Goal: Ask a question

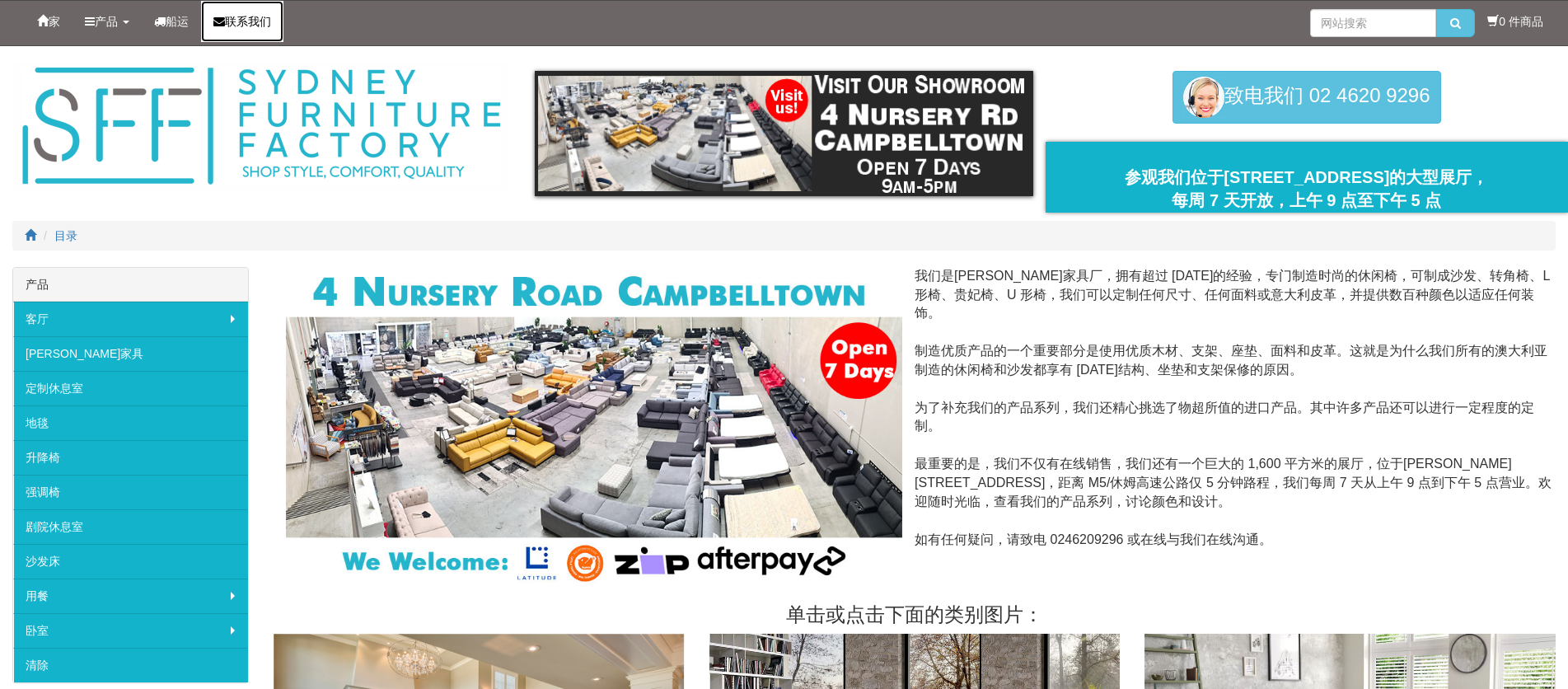
click at [229, 21] on font "联系我们" at bounding box center [248, 21] width 46 height 13
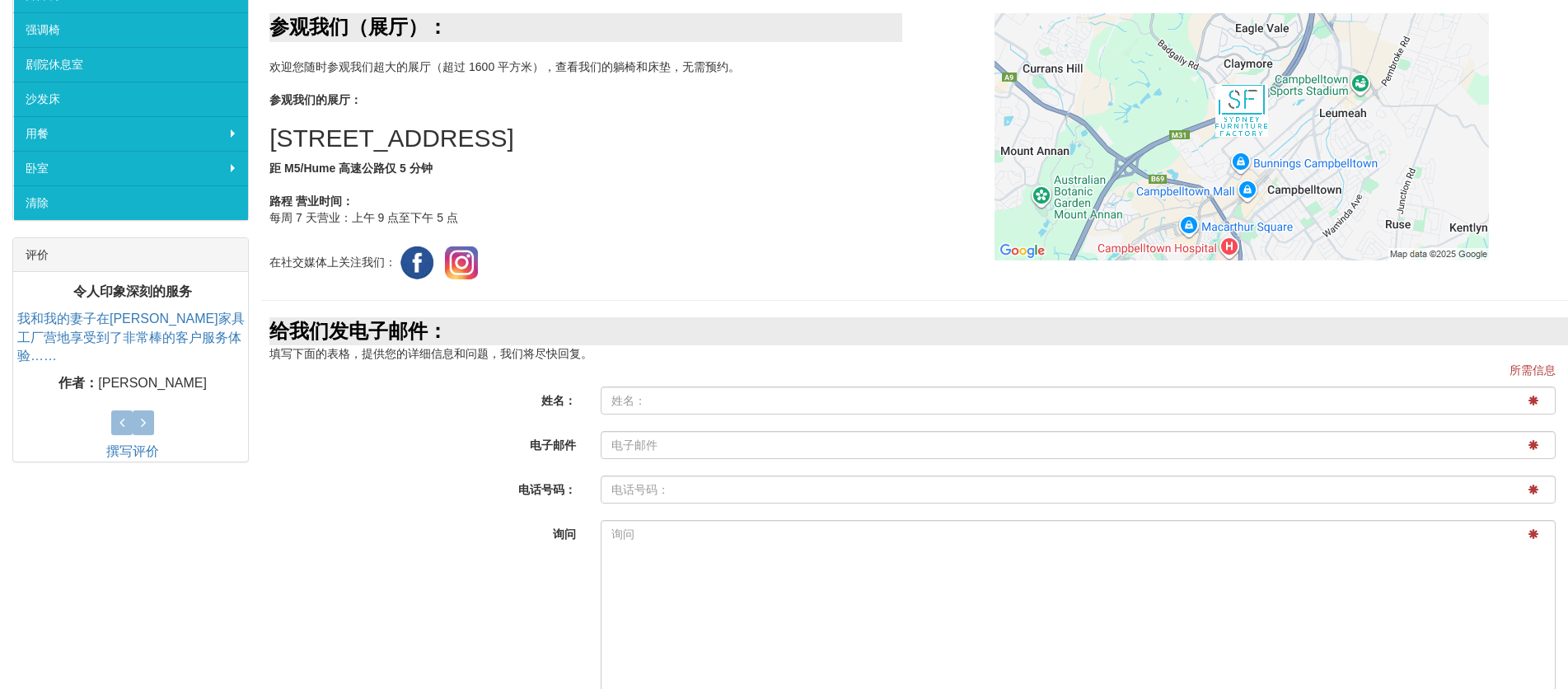
scroll to position [449, 0]
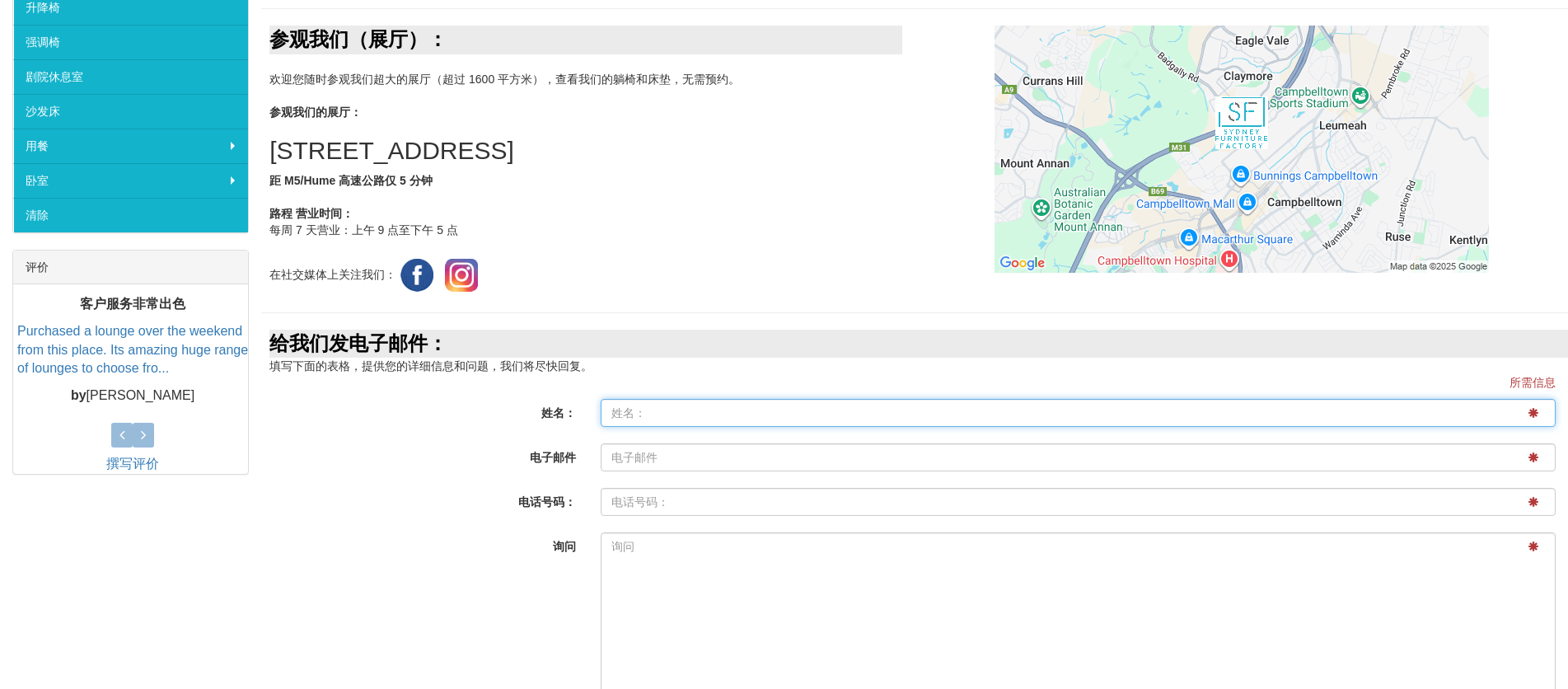
click at [720, 421] on input "姓名：" at bounding box center [1078, 413] width 955 height 28
type input "willow"
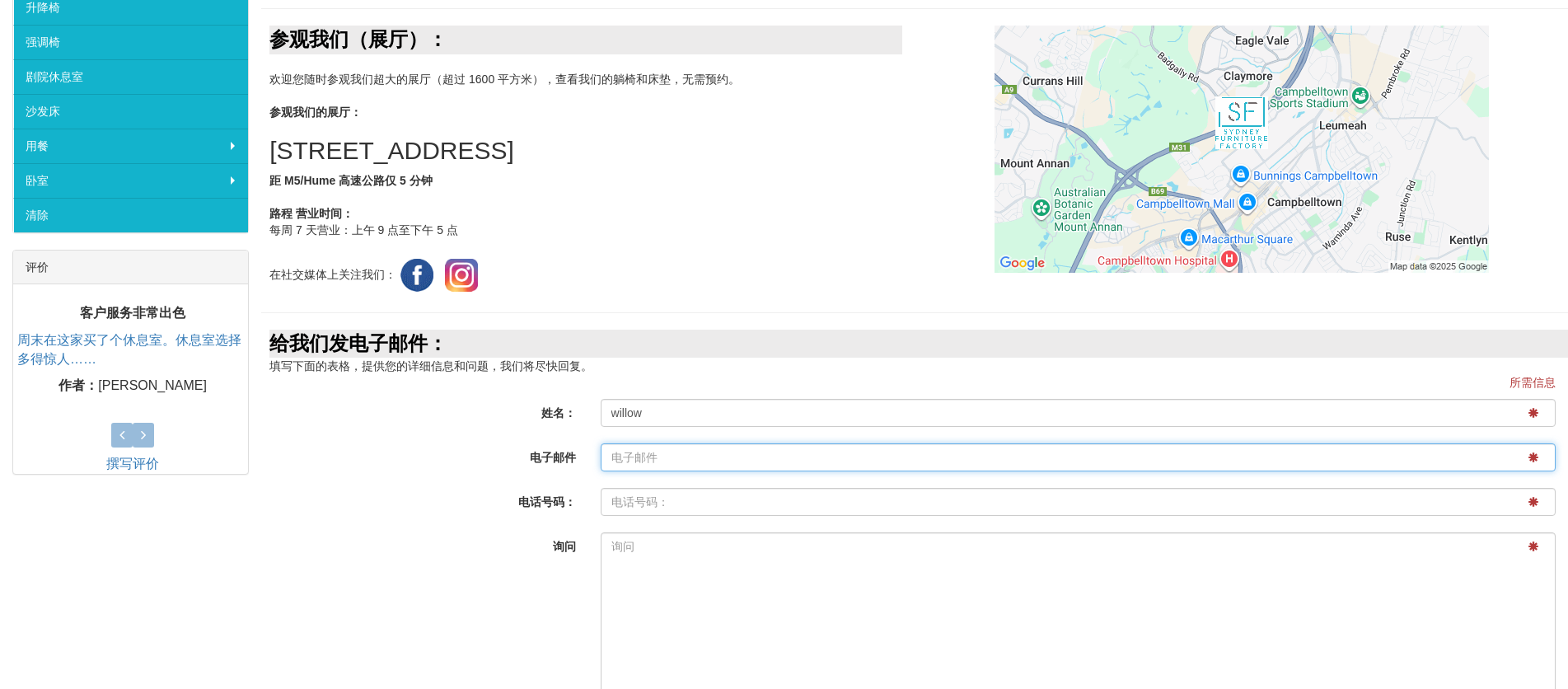
click at [708, 455] on input "电子邮件" at bounding box center [1078, 458] width 955 height 28
type input "w10166115@gmail.com"
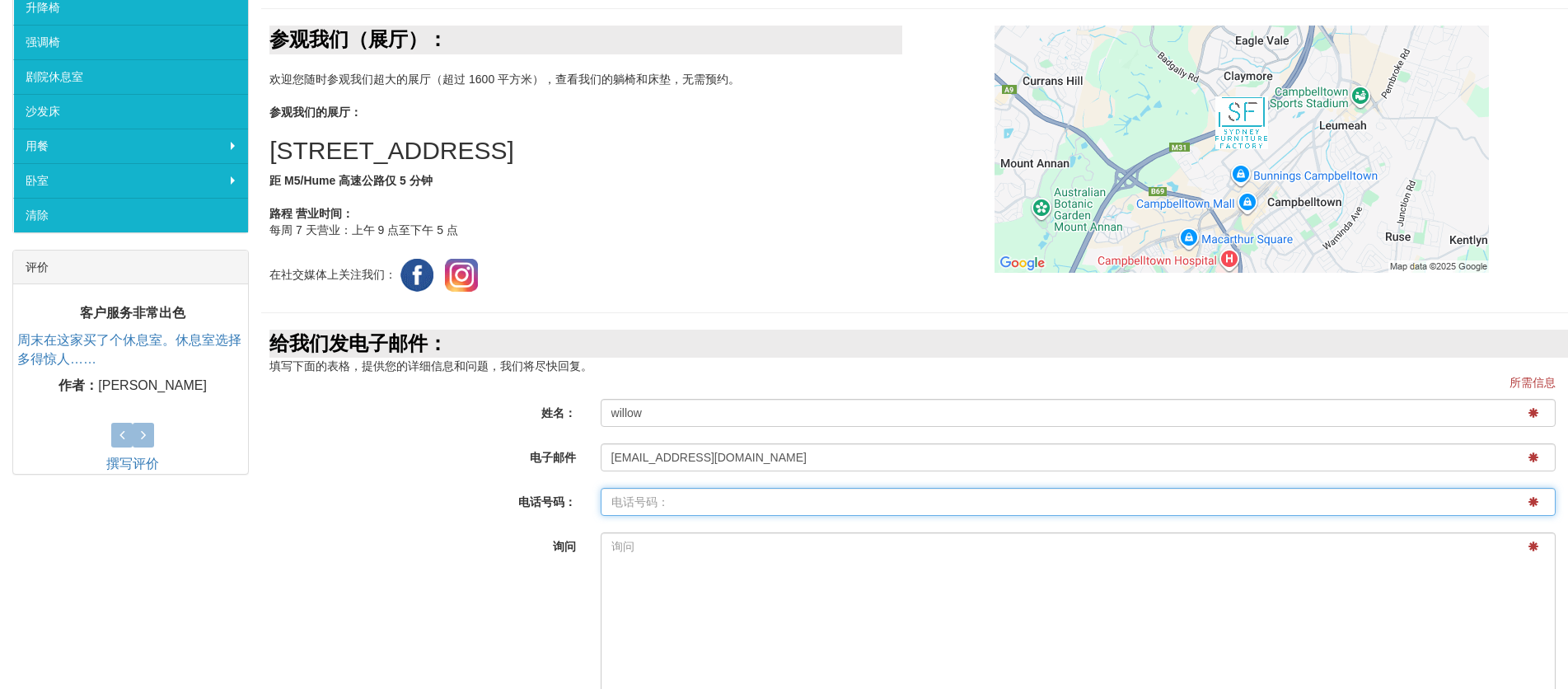
click at [636, 503] on input "电子邮件" at bounding box center [1078, 501] width 955 height 28
type input "+86 15817506813"
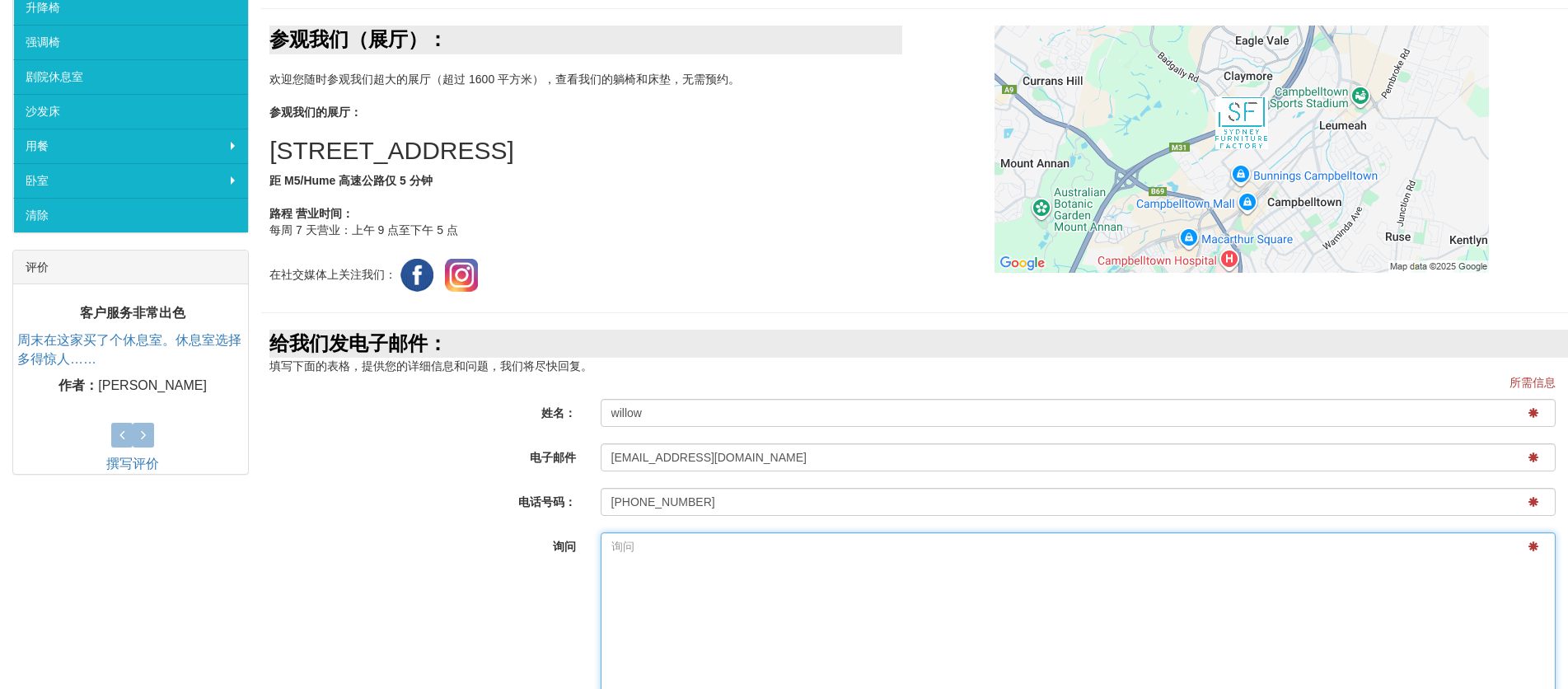
click at [645, 554] on textarea "询问" at bounding box center [1078, 661] width 955 height 259
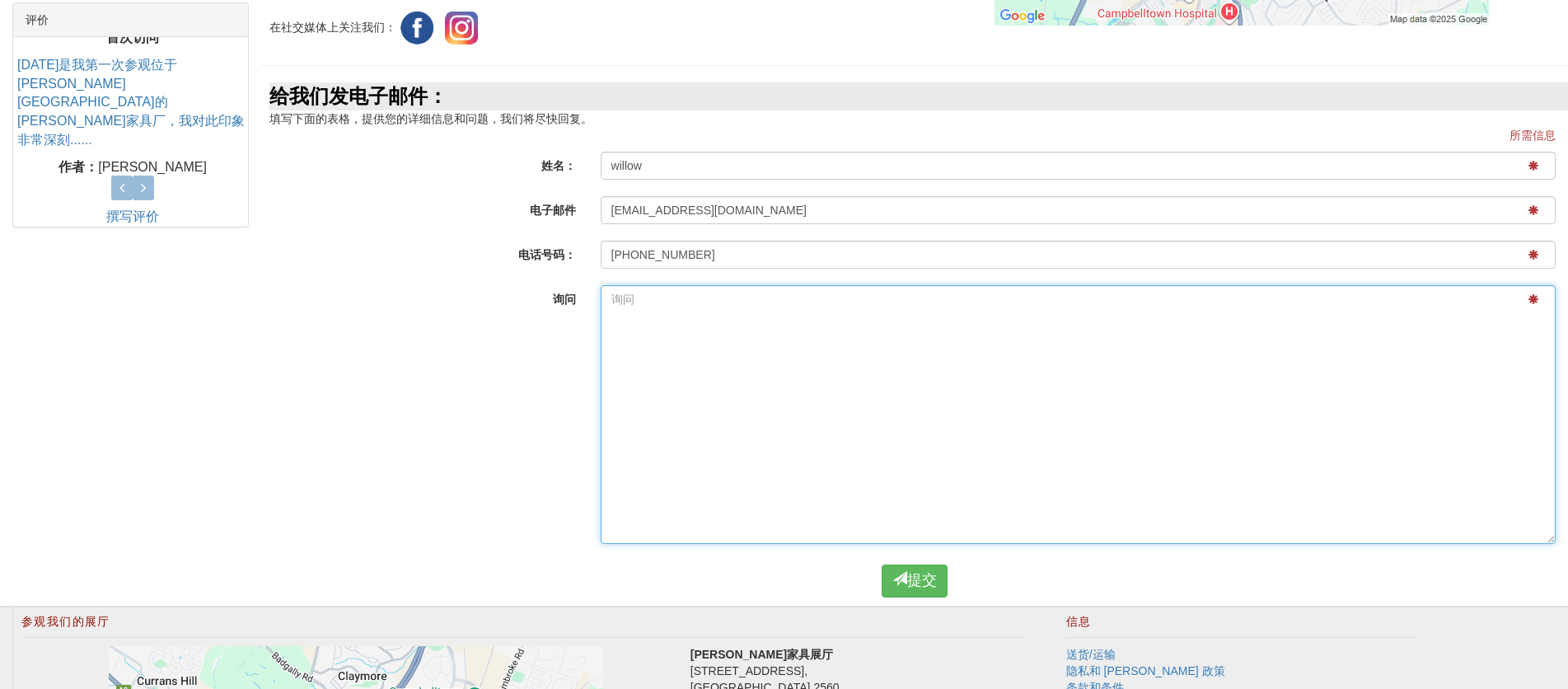
click at [722, 432] on textarea "询问" at bounding box center [1078, 414] width 955 height 259
paste textarea "Have there been any goods transported from China recently We can help you save …"
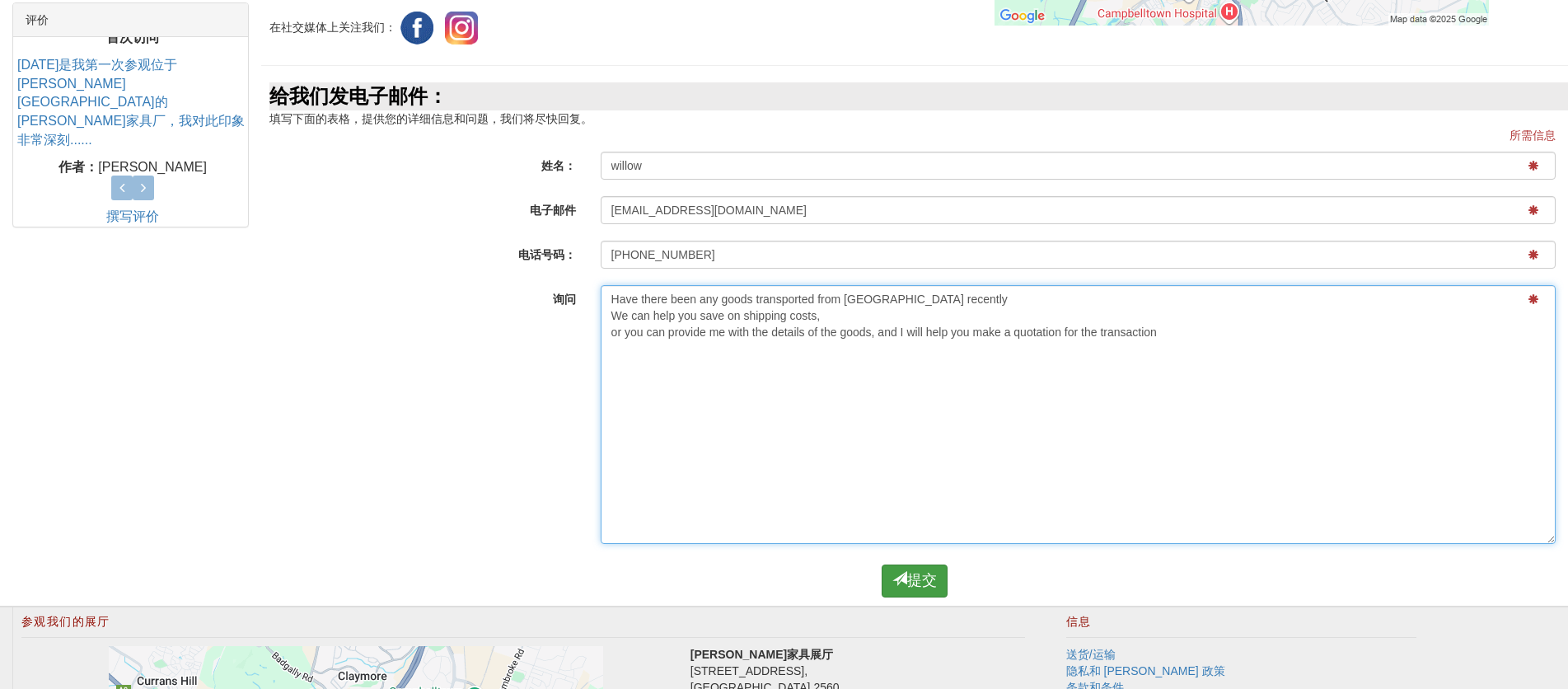
type textarea "Have there been any goods transported from China recently We can help you save …"
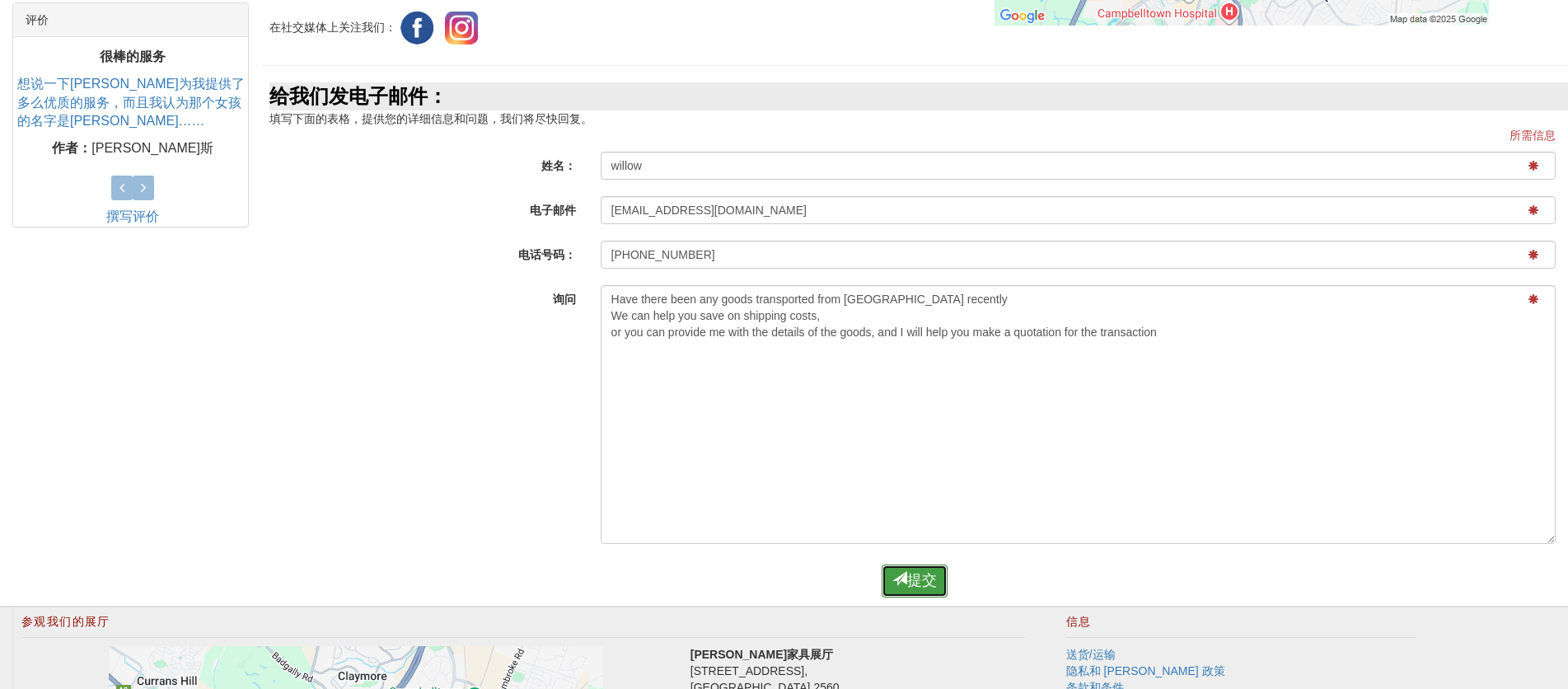
click at [929, 581] on font "提交" at bounding box center [922, 580] width 30 height 17
